Goal: Navigation & Orientation: Understand site structure

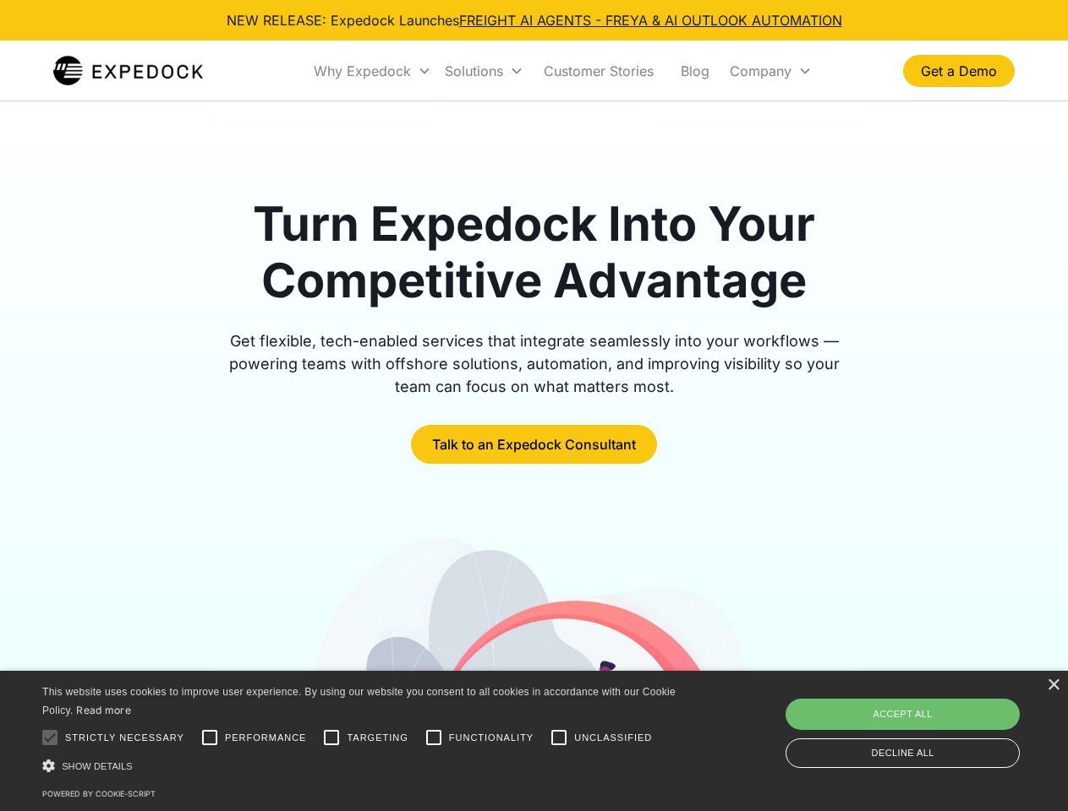
click at [373, 71] on div "Why Expedock" at bounding box center [362, 71] width 97 height 17
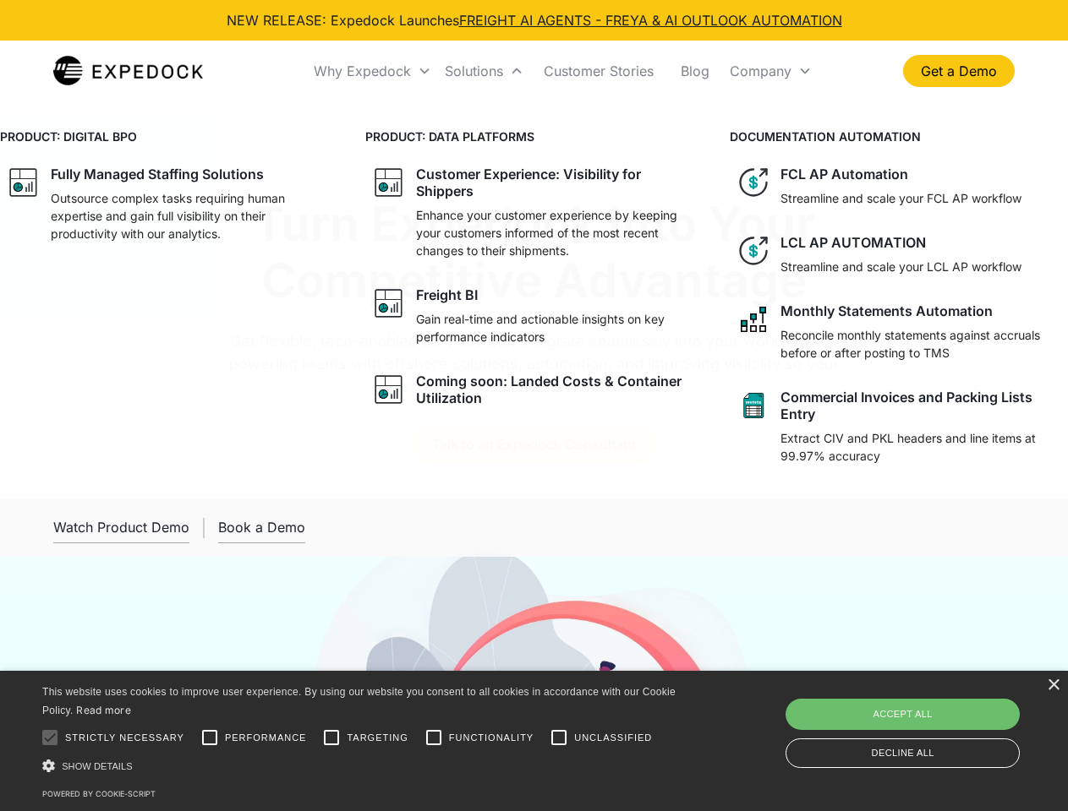
click at [483, 71] on div "Solutions" at bounding box center [474, 71] width 58 height 17
click at [770, 71] on div "Company" at bounding box center [760, 71] width 62 height 17
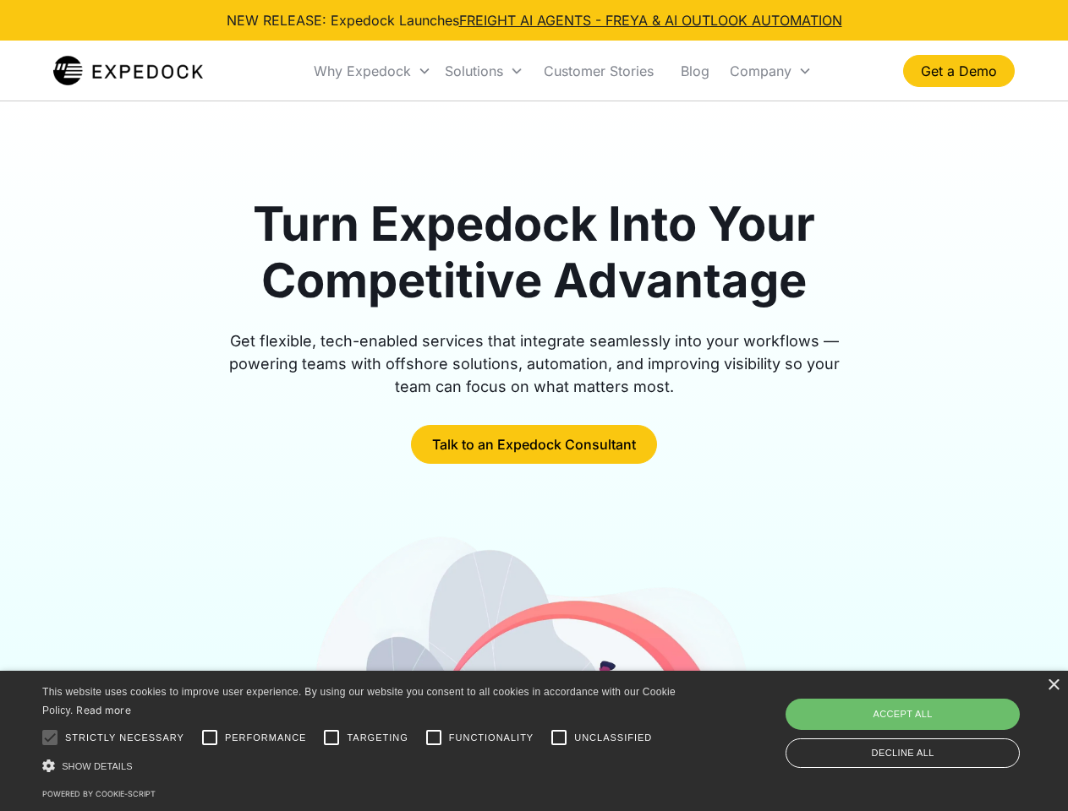
click at [50, 738] on div at bounding box center [50, 738] width 34 height 34
click at [210, 738] on input "Performance" at bounding box center [210, 738] width 34 height 34
checkbox input "true"
click at [331, 738] on input "Targeting" at bounding box center [331, 738] width 34 height 34
checkbox input "true"
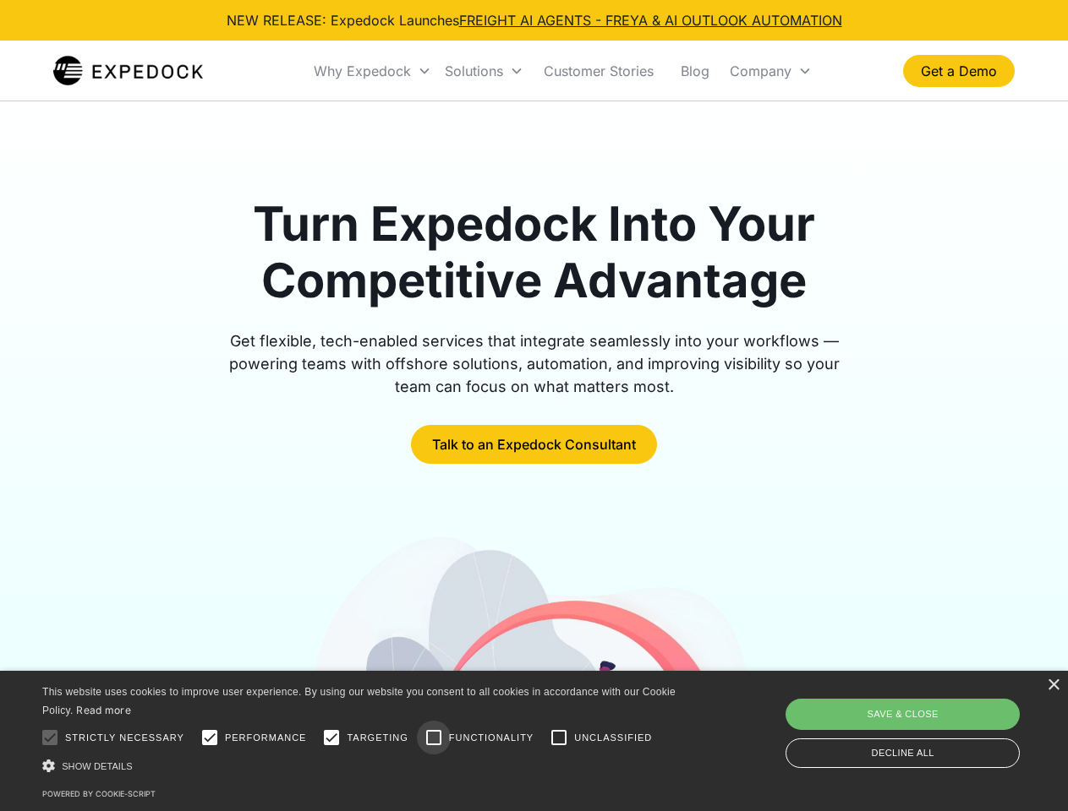
click at [434, 738] on input "Functionality" at bounding box center [434, 738] width 34 height 34
checkbox input "true"
click at [559, 738] on input "Unclassified" at bounding box center [559, 738] width 34 height 34
checkbox input "true"
click at [362, 766] on div "Show details Hide details" at bounding box center [361, 766] width 639 height 18
